Goal: Information Seeking & Learning: Learn about a topic

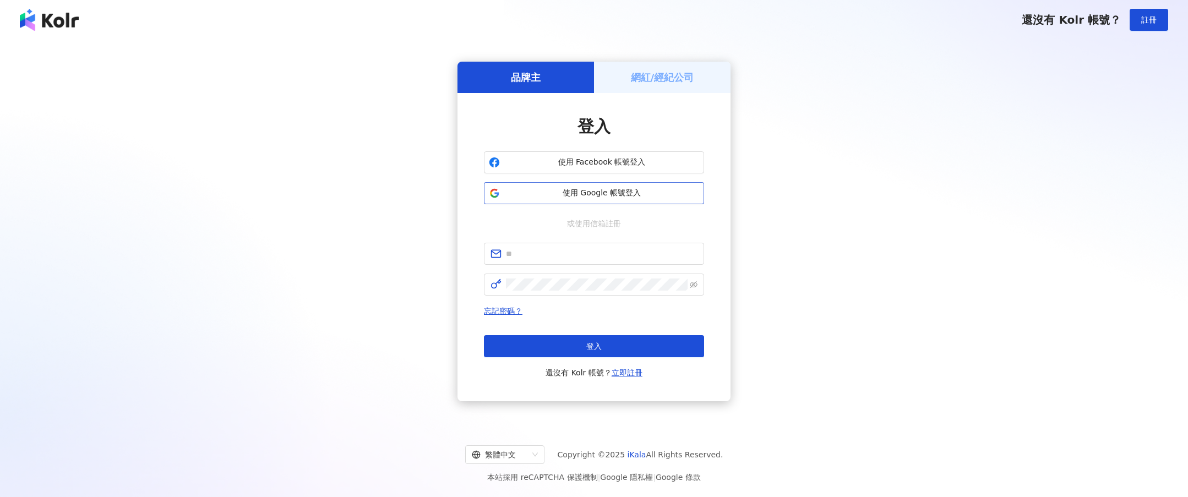
click at [572, 193] on span "使用 Google 帳號登入" at bounding box center [601, 193] width 195 height 11
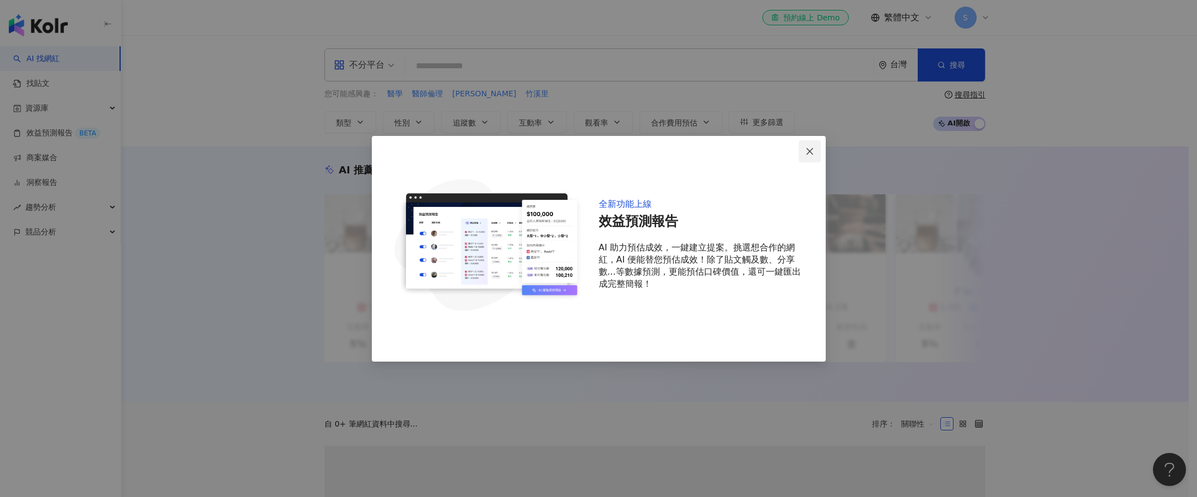
click at [806, 149] on icon "close" at bounding box center [809, 151] width 9 height 9
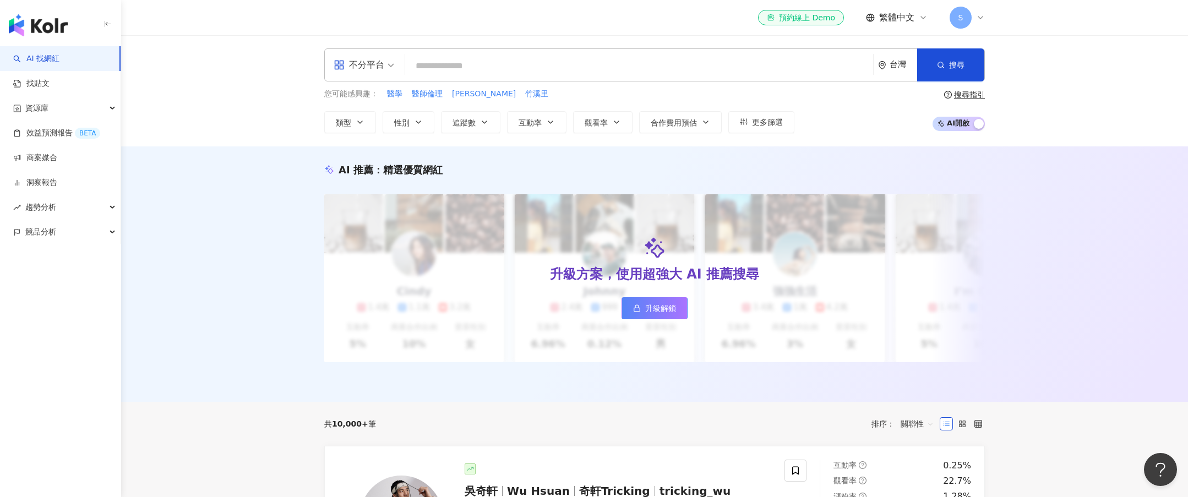
click at [232, 247] on div "AI 推薦 ： 精選優質網紅 升級方案，使用超強大 AI 推薦搜尋 升級解鎖 [PERSON_NAME] 1.4萬 1.1萬 3.2萬 互動率 5% 商業合作…" at bounding box center [654, 274] width 1067 height 256
click at [439, 63] on input "search" at bounding box center [639, 66] width 459 height 21
click at [444, 61] on input "search" at bounding box center [639, 66] width 459 height 21
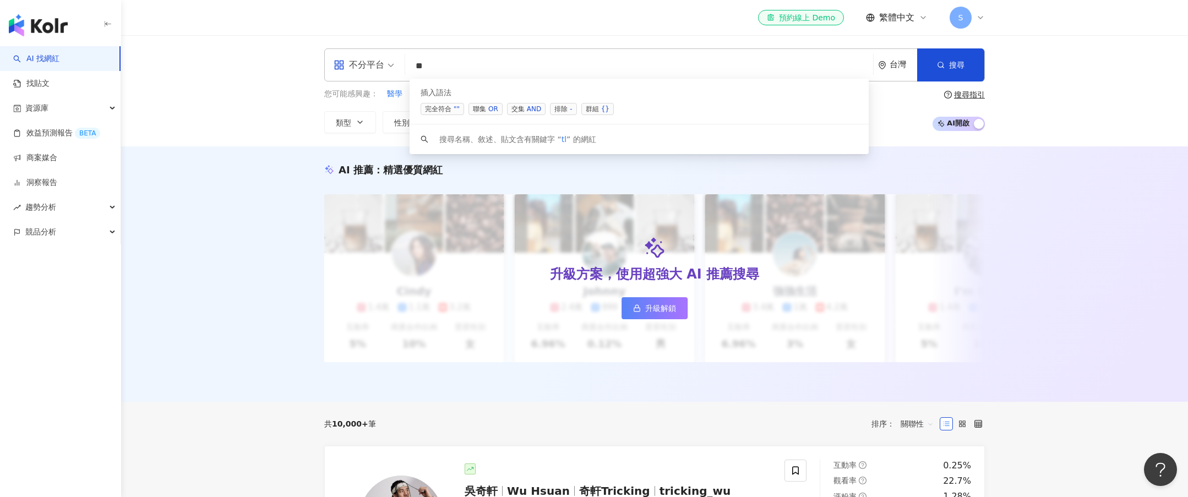
type input "*"
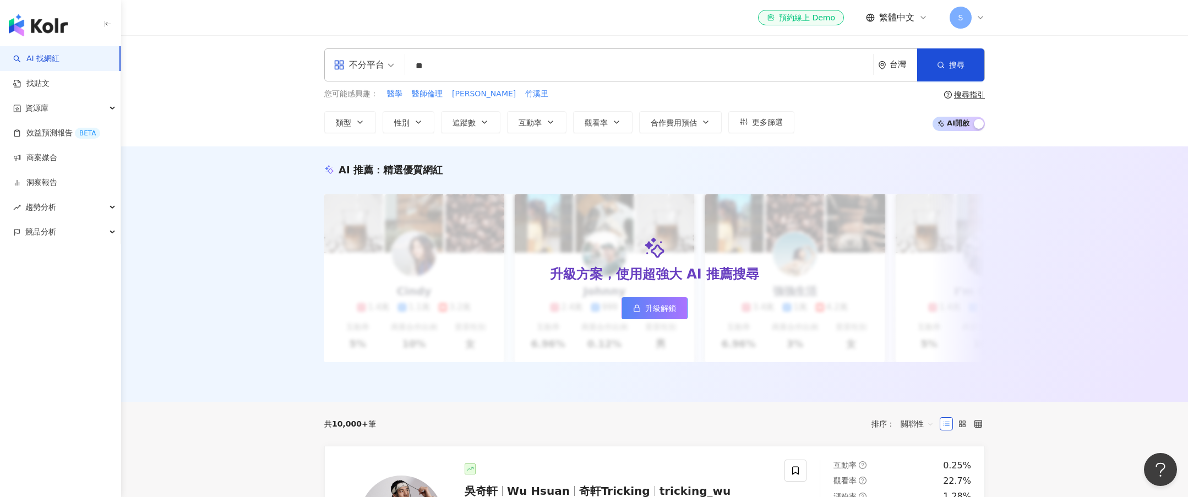
type input "*"
